Goal: Find specific page/section: Find specific page/section

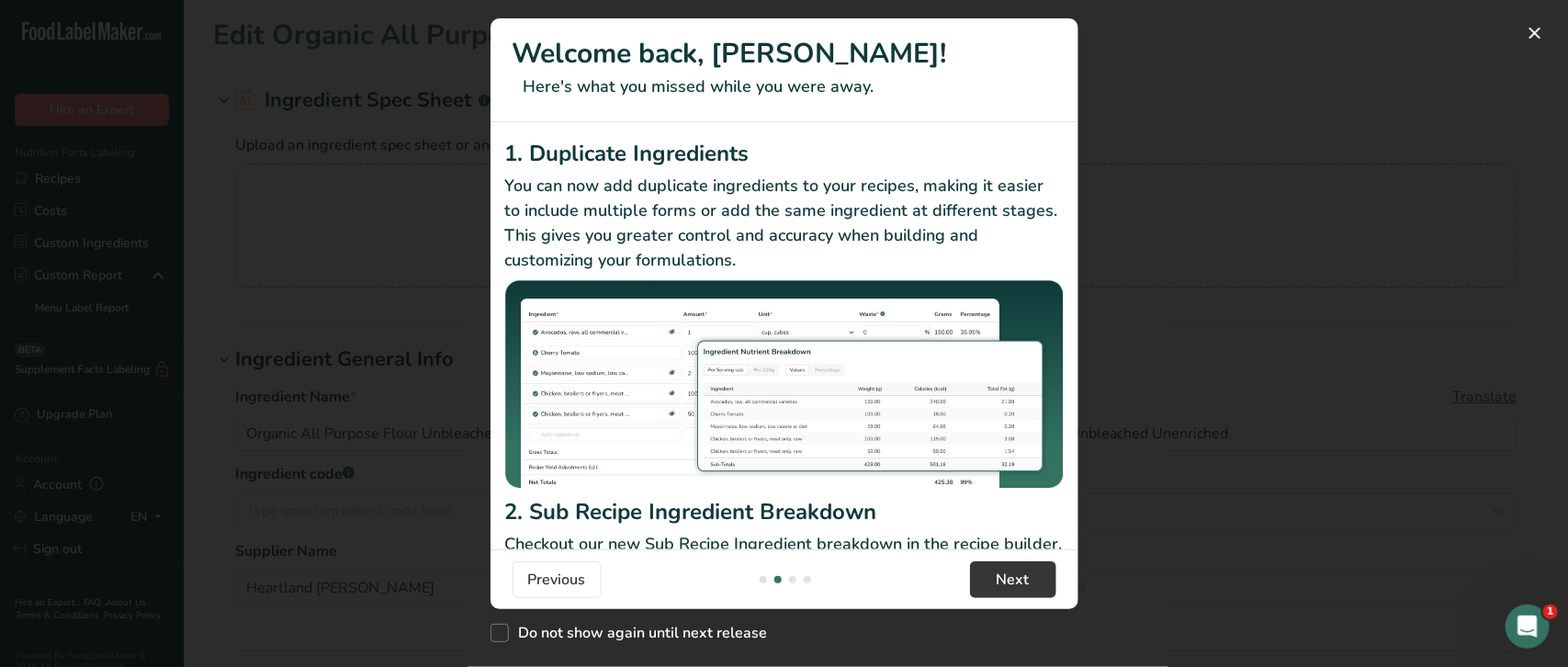
scroll to position [0, 571]
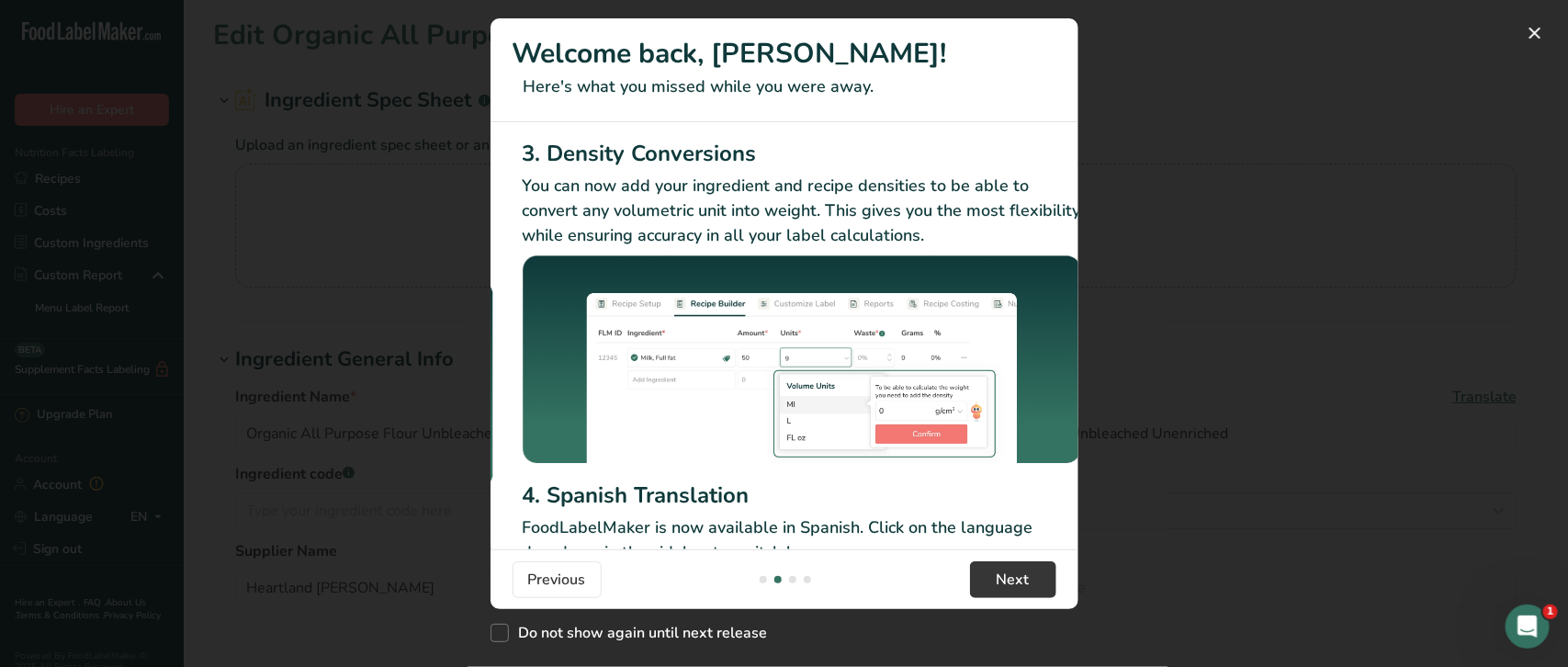
click at [1010, 579] on span "Next" at bounding box center [1012, 580] width 33 height 22
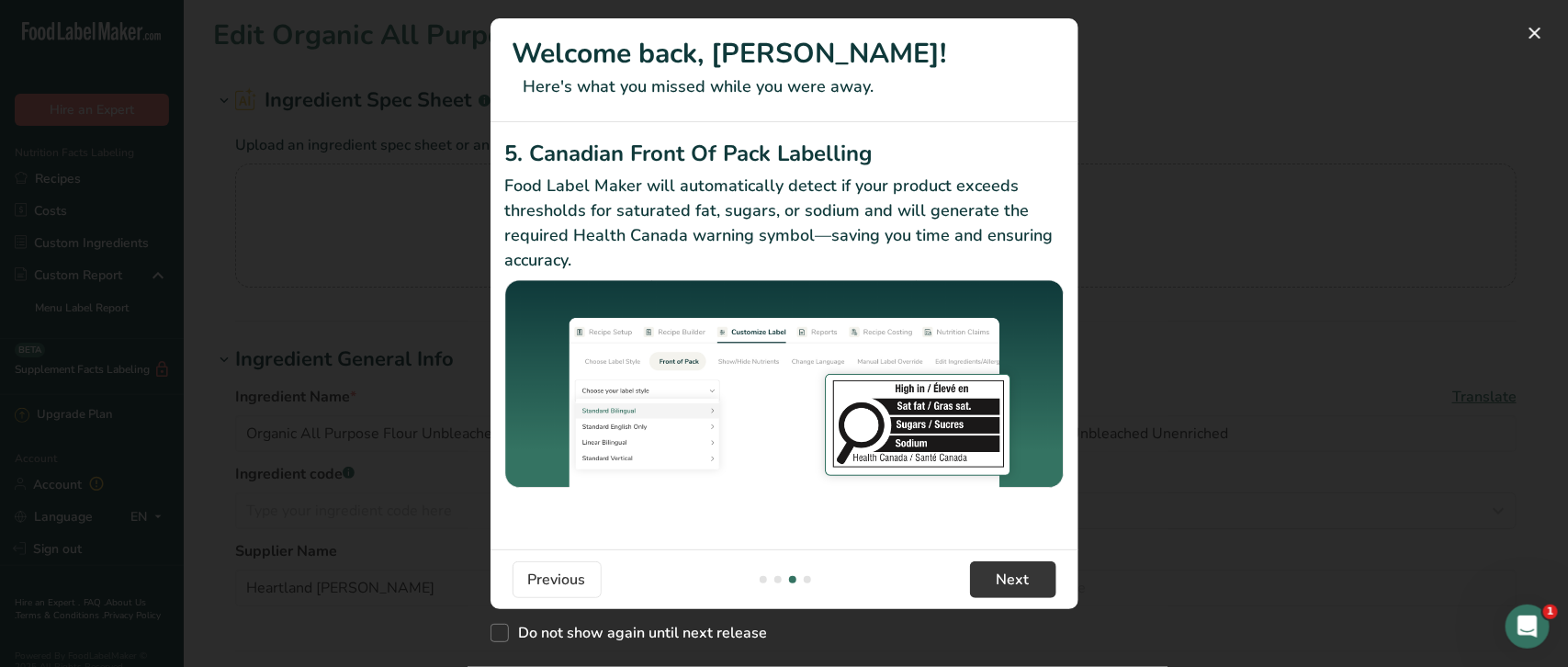
click at [1010, 579] on span "Next" at bounding box center [1012, 580] width 33 height 22
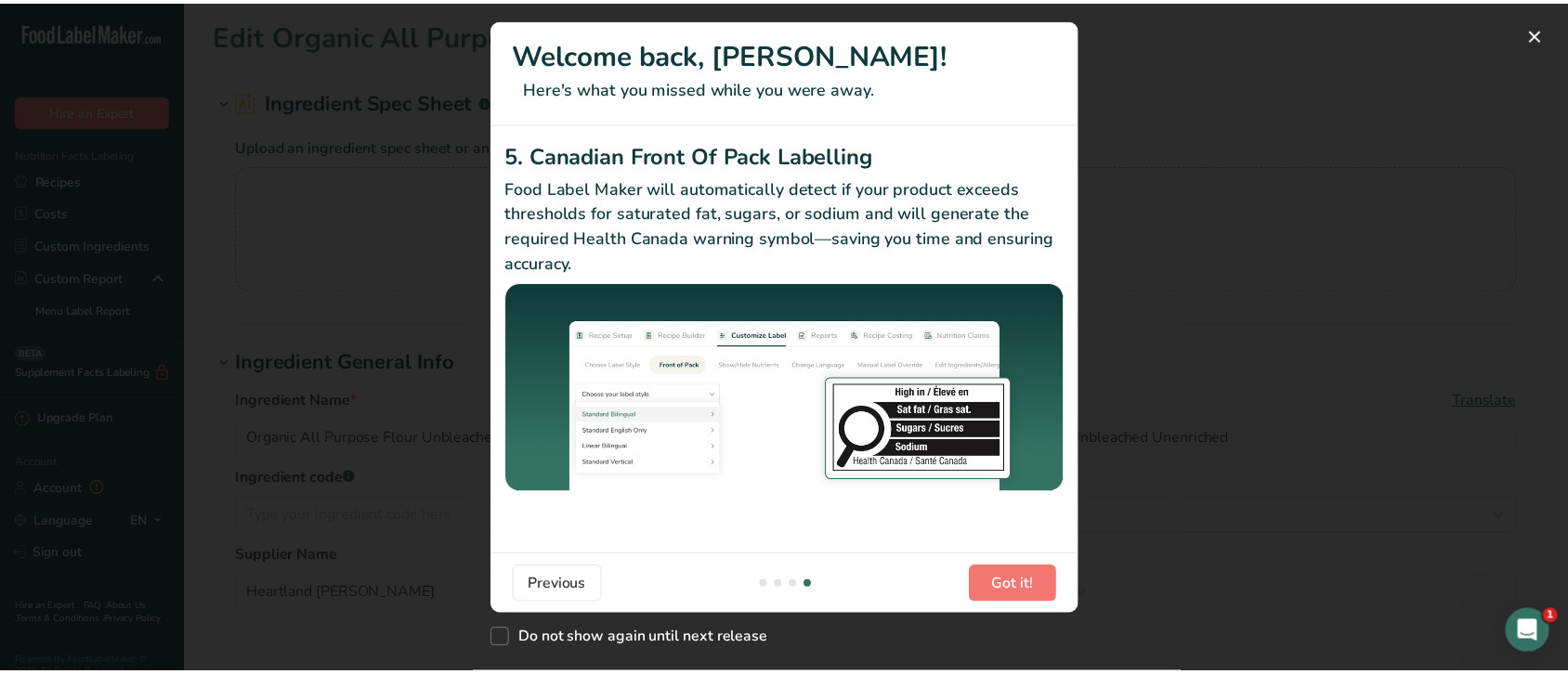
scroll to position [0, 1765]
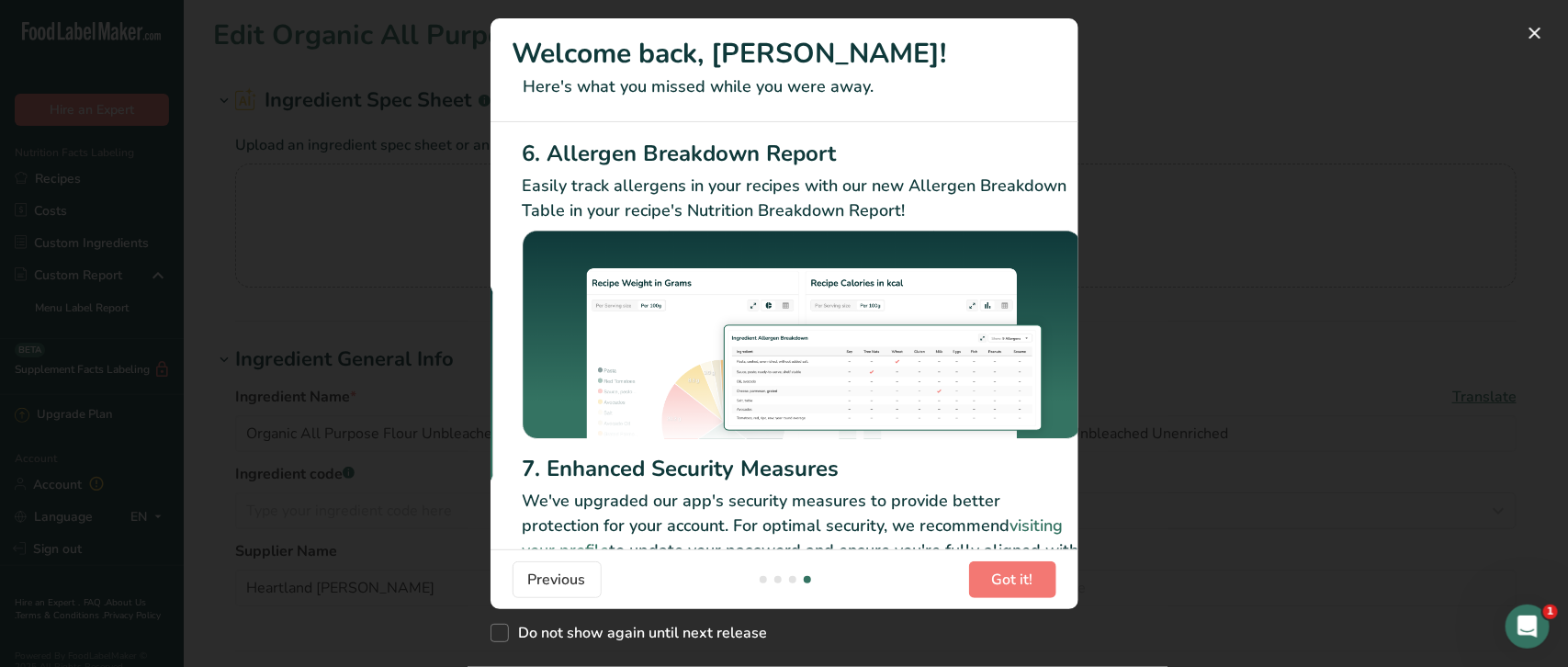
click at [1010, 579] on span "Got it!" at bounding box center [1012, 580] width 41 height 22
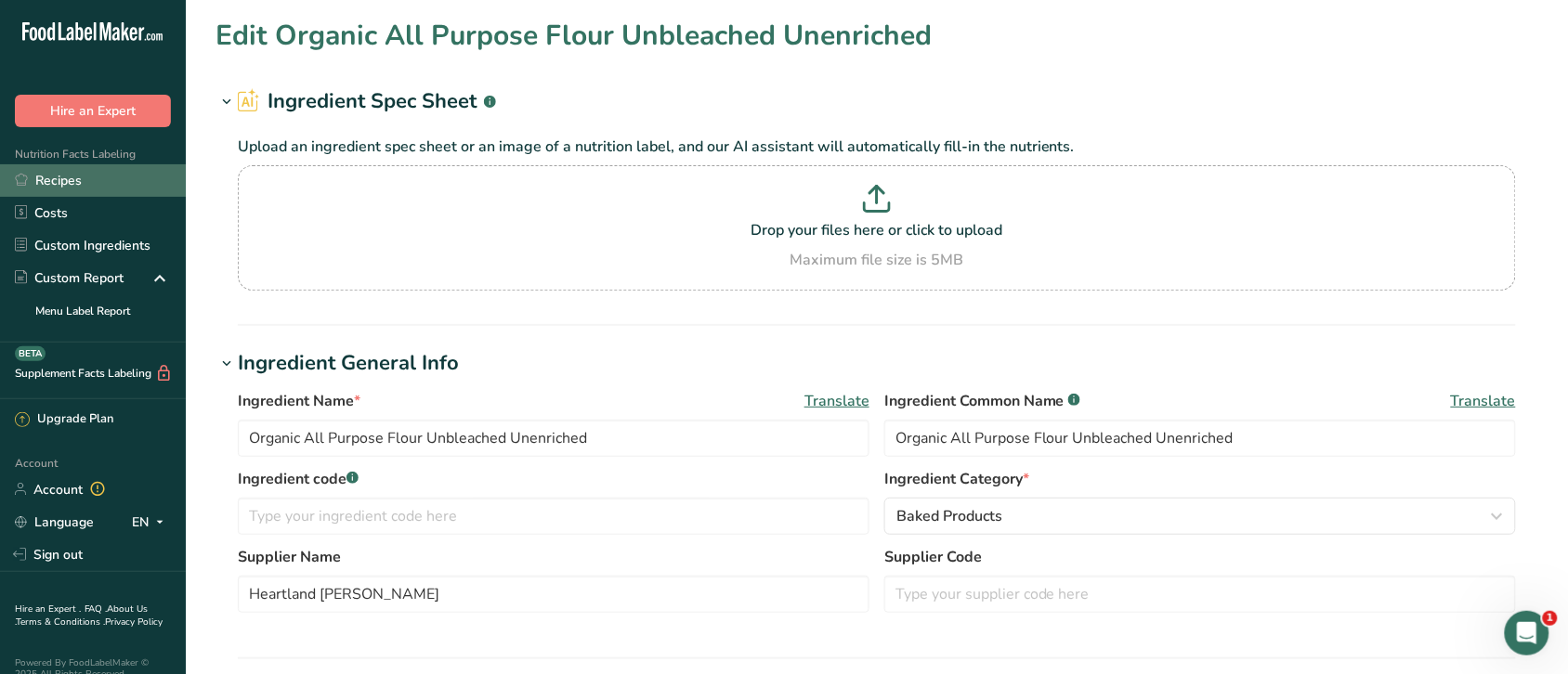
click at [61, 167] on link "Recipes" at bounding box center [93, 180] width 186 height 32
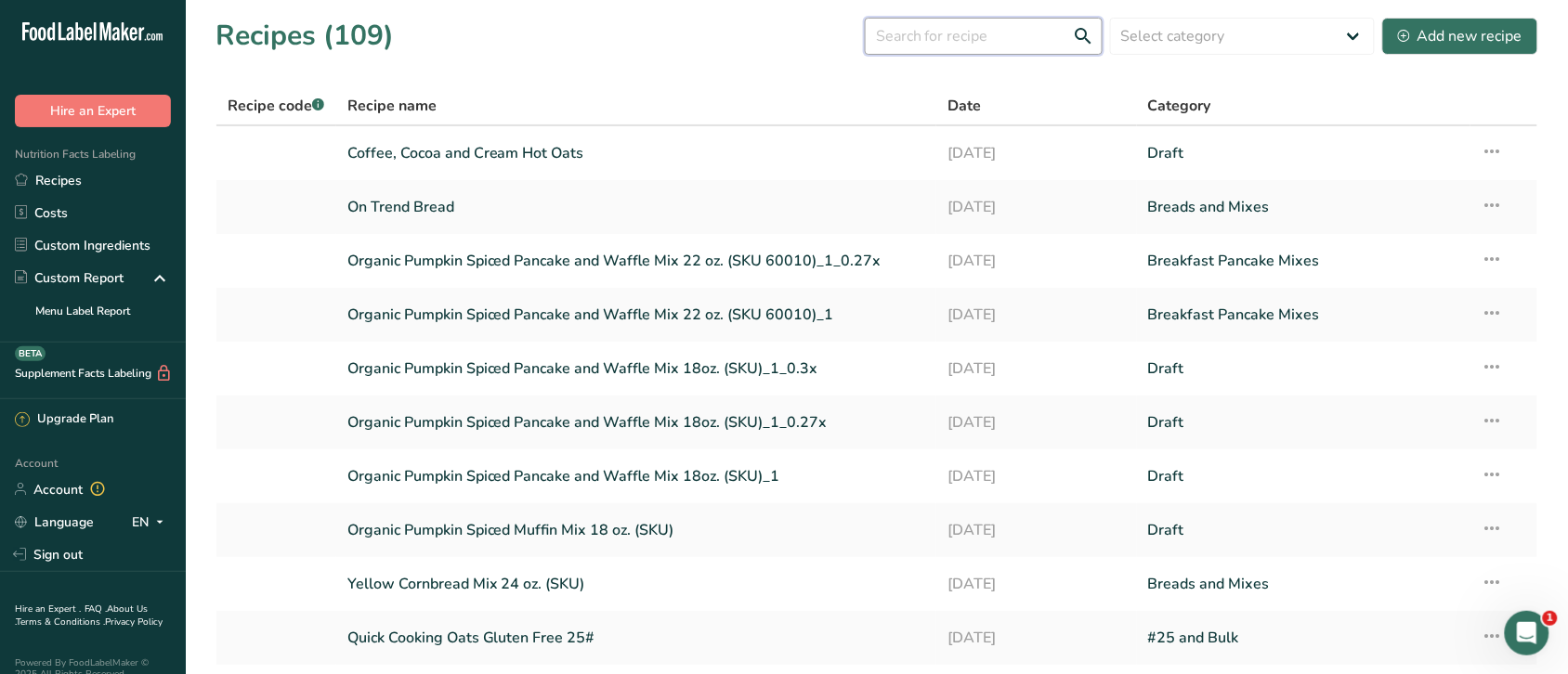
click at [973, 38] on input "text" at bounding box center [984, 36] width 238 height 37
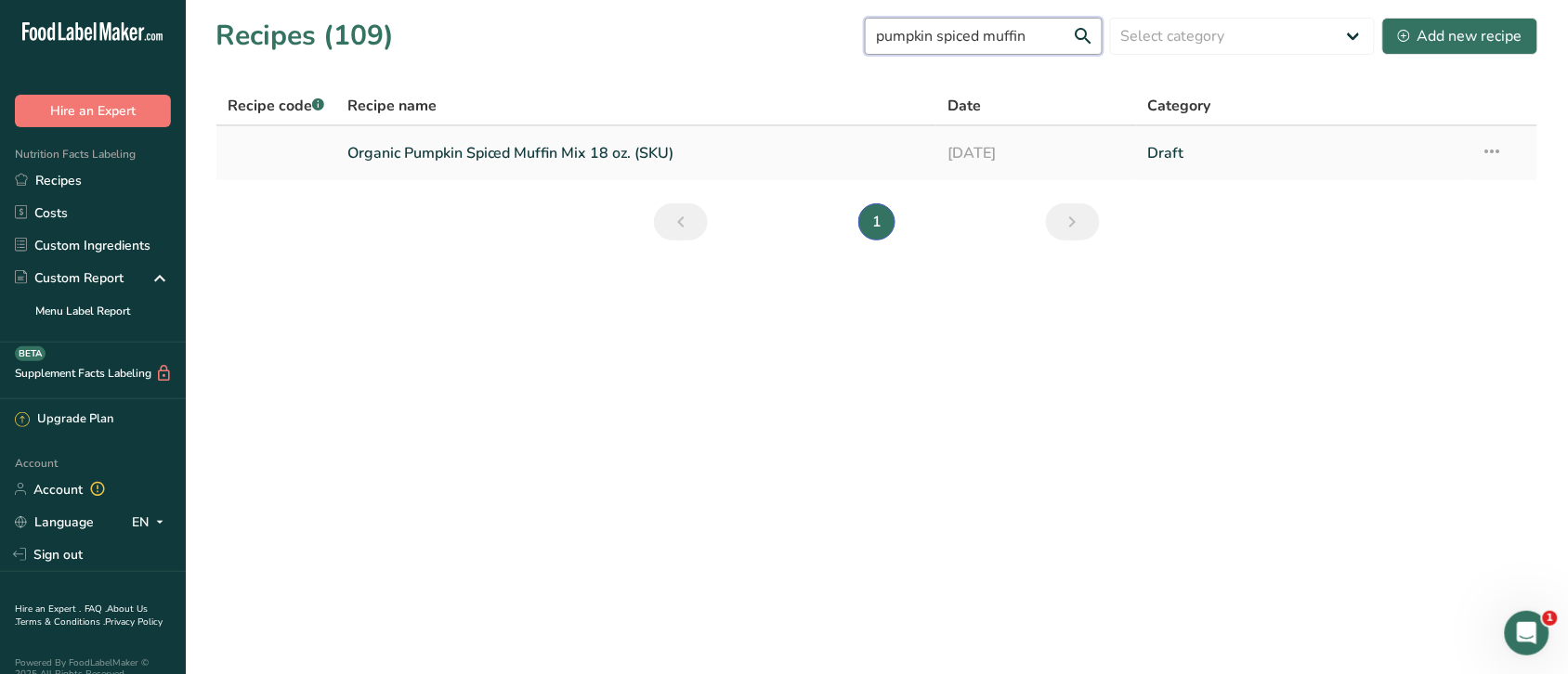
type input "pumpkin spiced muffin"
click at [562, 151] on link "Organic Pumpkin Spiced Muffin Mix 18 oz. (SKU)" at bounding box center [637, 153] width 579 height 39
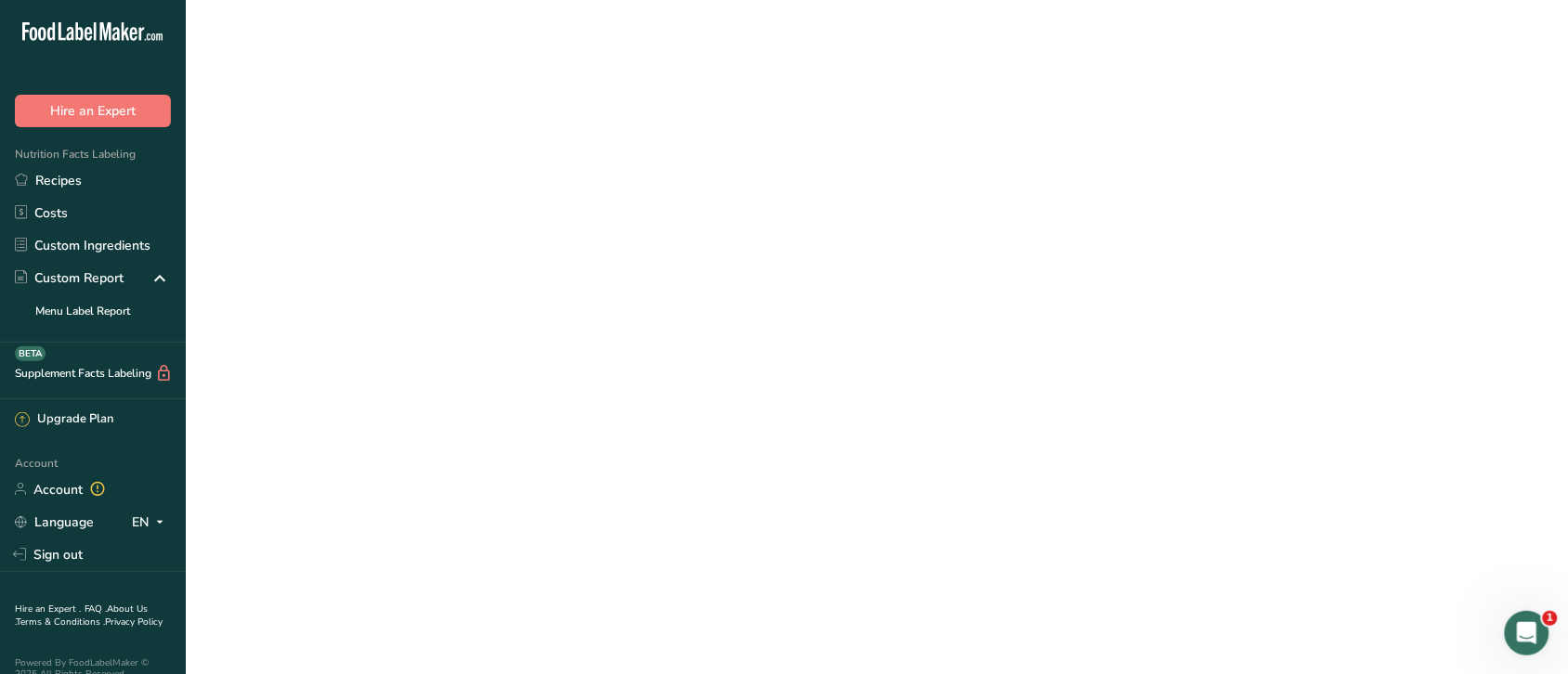
click at [562, 151] on link "Organic Pumpkin Spiced Muffin Mix 18 oz. (SKU)" at bounding box center [637, 153] width 579 height 39
